Goal: Find specific page/section: Find specific page/section

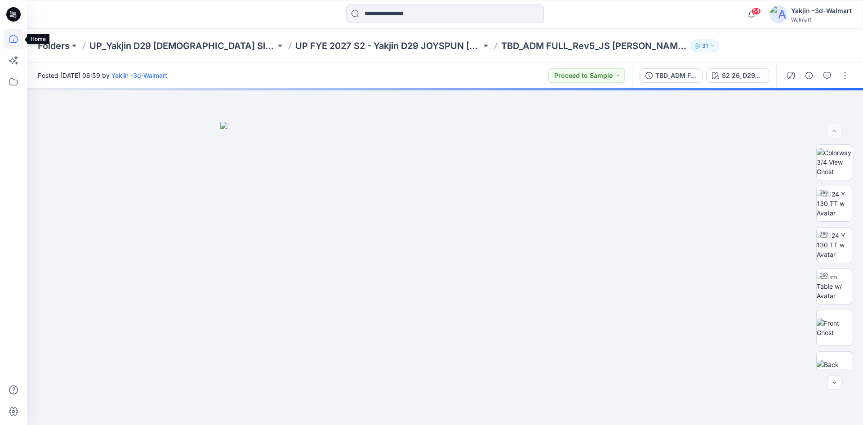
click at [14, 39] on icon at bounding box center [14, 39] width 20 height 20
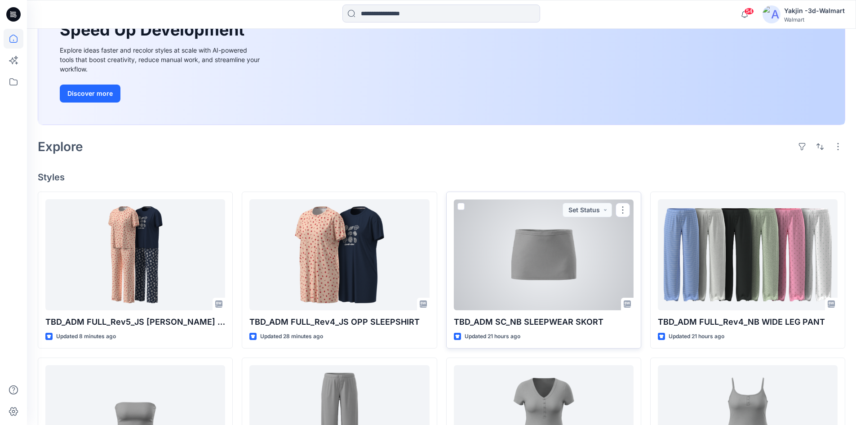
scroll to position [135, 0]
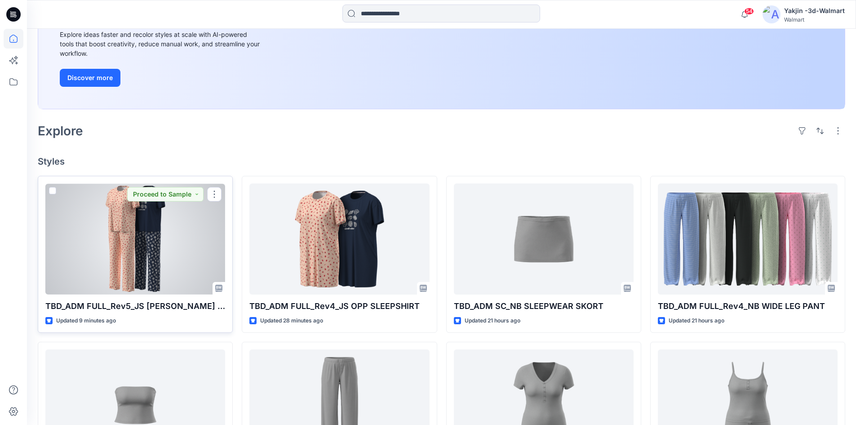
click at [147, 256] on div at bounding box center [135, 238] width 180 height 111
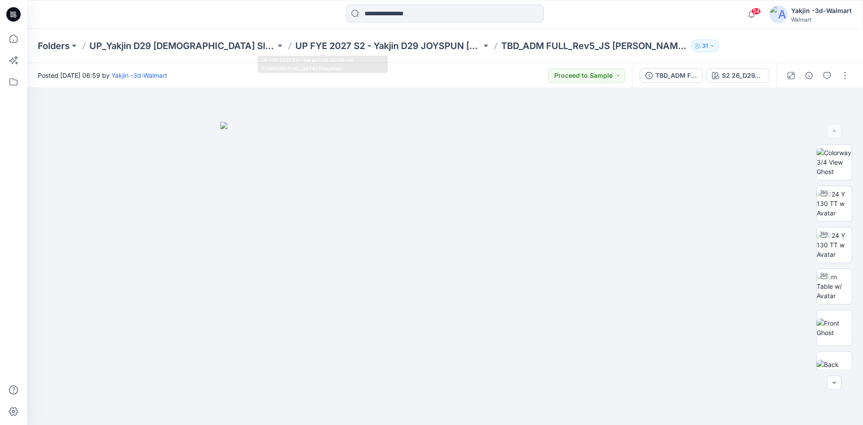
click at [356, 38] on div "Folders UP_Yakjin D29 Ladies Sleep UP FYE 2027 S2 - Yakjin D29 JOYSPUN Ladies S…" at bounding box center [445, 46] width 836 height 34
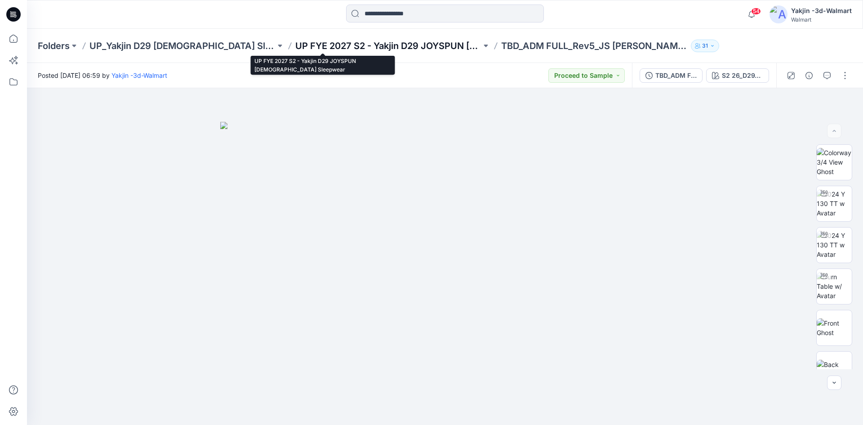
click at [354, 48] on p "UP FYE 2027 S2 - Yakjin D29 JOYSPUN Ladies Sleepwear" at bounding box center [388, 46] width 186 height 13
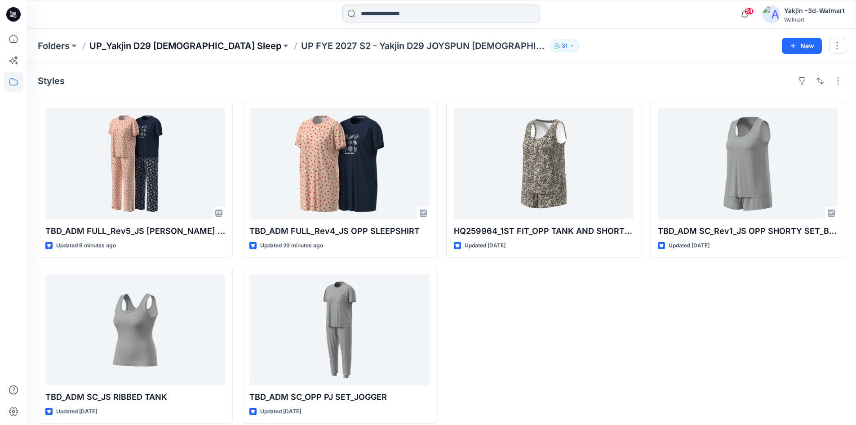
click at [145, 44] on p "UP_Yakjin D29 [DEMOGRAPHIC_DATA] Sleep" at bounding box center [185, 46] width 192 height 13
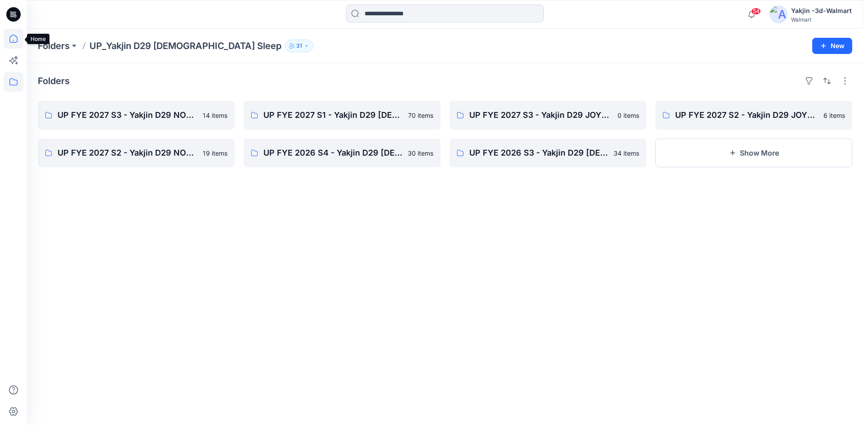
click at [15, 39] on icon at bounding box center [14, 39] width 20 height 20
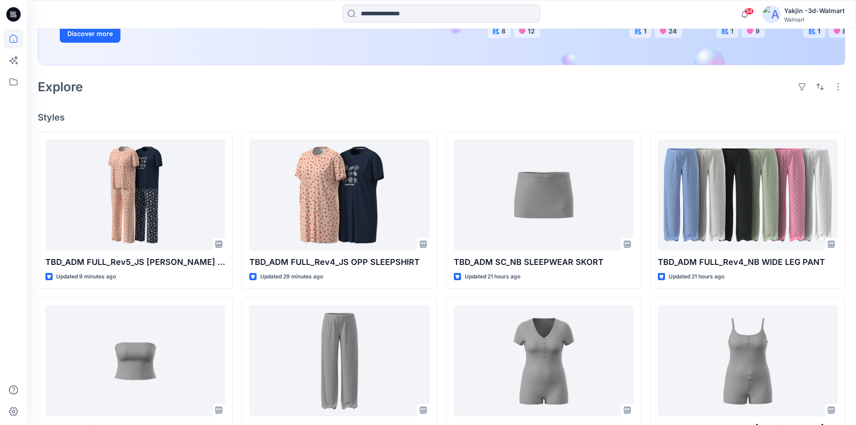
scroll to position [180, 0]
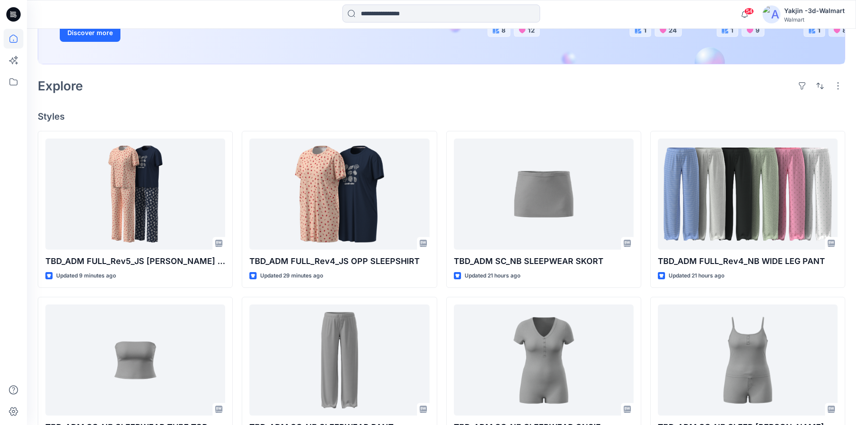
drag, startPoint x: 216, startPoint y: 95, endPoint x: 216, endPoint y: 101, distance: 5.8
click at [216, 100] on div "Welcome back, Yakjin New New Unleash Creativity, Speed Up Development Explore i…" at bounding box center [441, 256] width 829 height 814
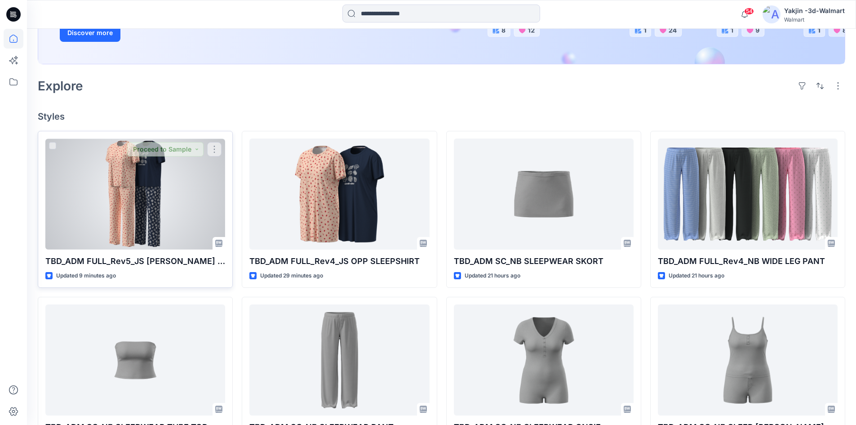
click at [151, 198] on div at bounding box center [135, 193] width 180 height 111
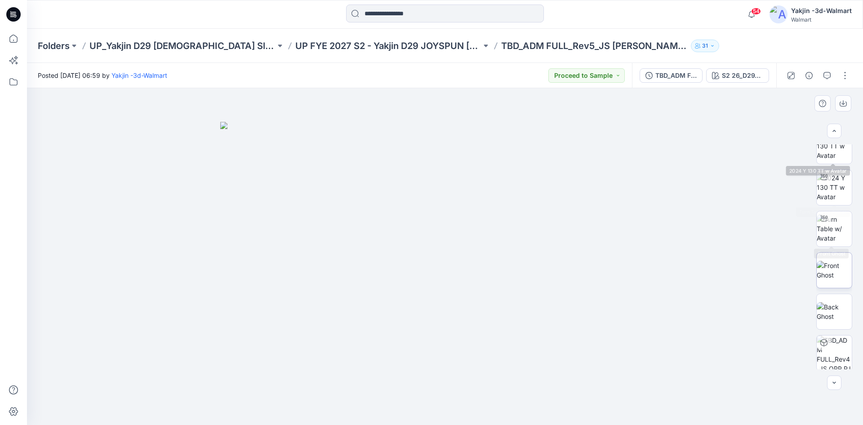
scroll to position [101, 0]
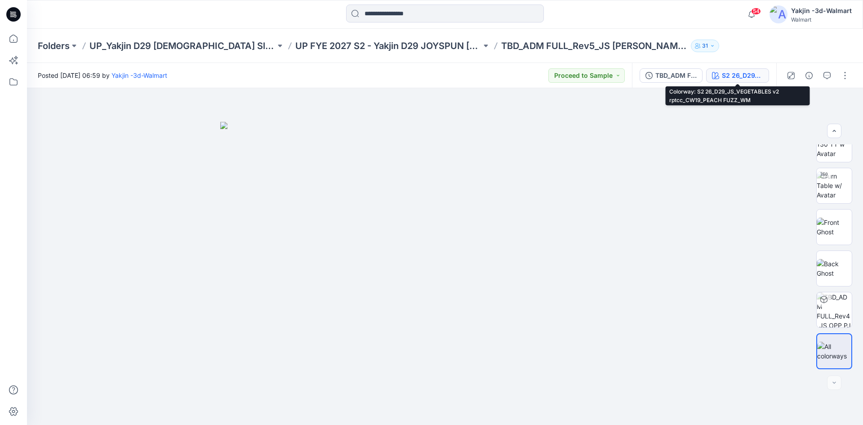
click at [737, 77] on div "S2 26_D29_JS_VEGETABLES v2 rptcc_CW19_PEACH FUZZ_WM" at bounding box center [741, 76] width 41 height 10
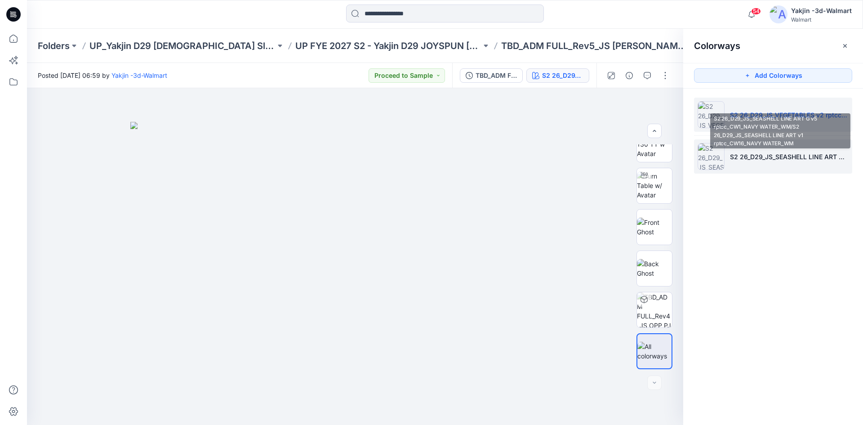
click at [728, 163] on li "S2 26_D29_JS_SEASHELL LINE ART G v5 rptcc_CW1_NAVY WATER_WM/S2 26_D29_JS_SEASHE…" at bounding box center [773, 156] width 158 height 34
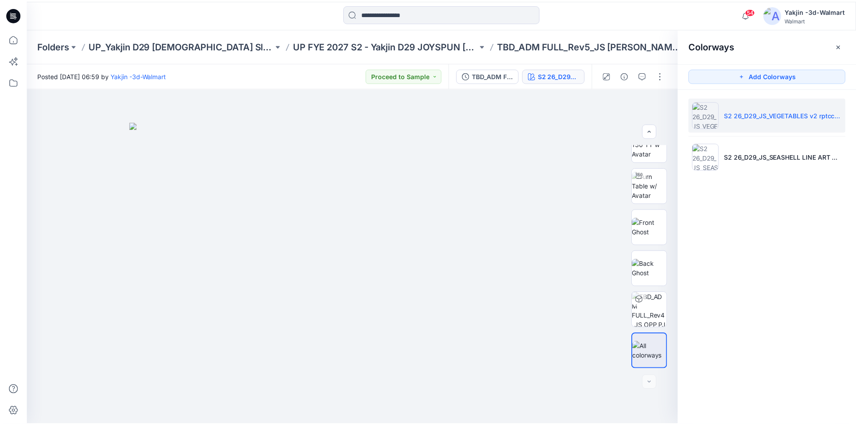
scroll to position [183, 0]
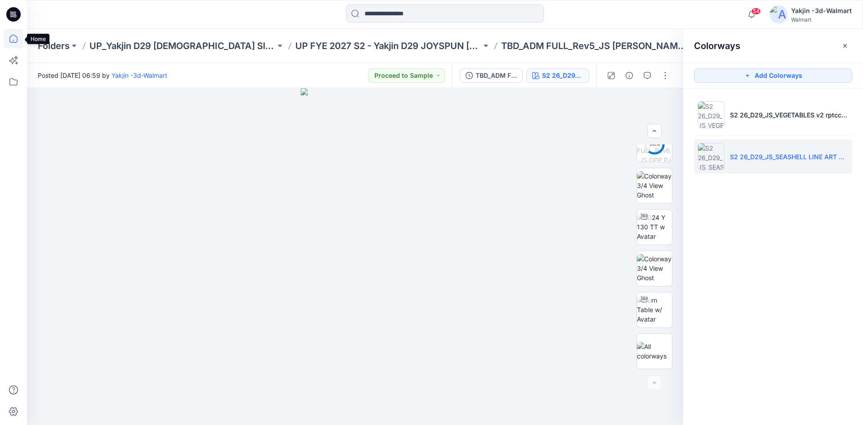
click at [17, 39] on icon at bounding box center [14, 39] width 20 height 20
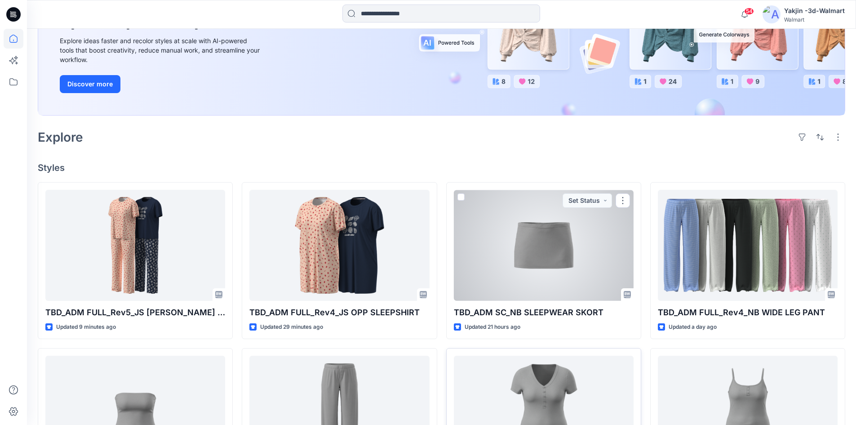
scroll to position [135, 0]
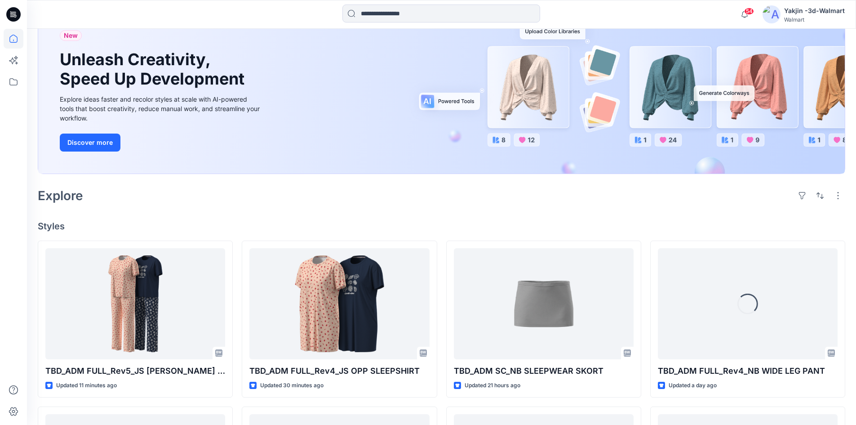
scroll to position [90, 0]
